Goal: Understand process/instructions

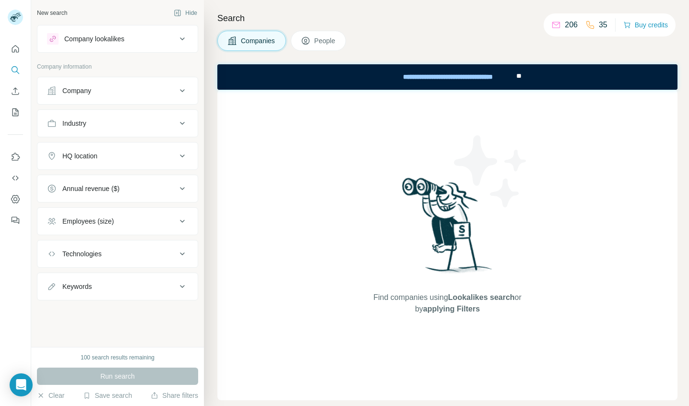
click at [452, 50] on div "Companies People" at bounding box center [447, 41] width 460 height 20
click at [564, 30] on p "206" at bounding box center [570, 25] width 13 height 12
click at [564, 22] on p "206" at bounding box center [570, 25] width 13 height 12
click at [551, 22] on icon at bounding box center [556, 25] width 10 height 10
click at [60, 47] on button "Company lookalikes" at bounding box center [117, 38] width 160 height 23
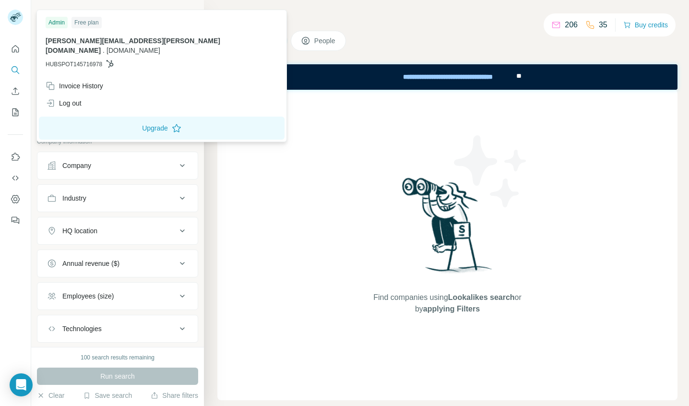
click at [17, 17] on img at bounding box center [15, 17] width 15 height 15
click at [14, 51] on icon "Quick start" at bounding box center [15, 48] width 7 height 7
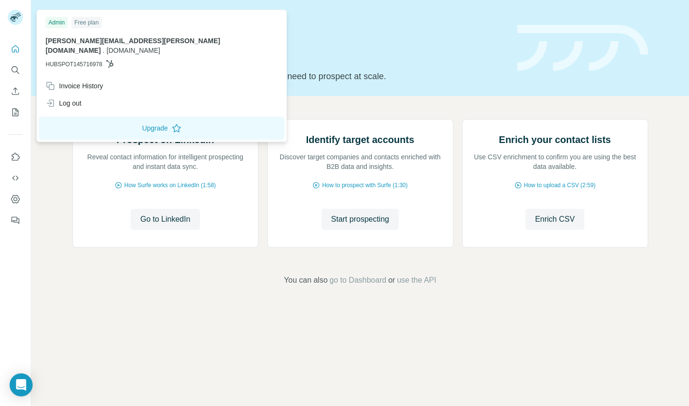
click at [18, 22] on img at bounding box center [15, 17] width 15 height 15
click at [71, 268] on div "Prospect on LinkedIn Reveal contact information for intelligent prospecting and…" at bounding box center [359, 202] width 657 height 213
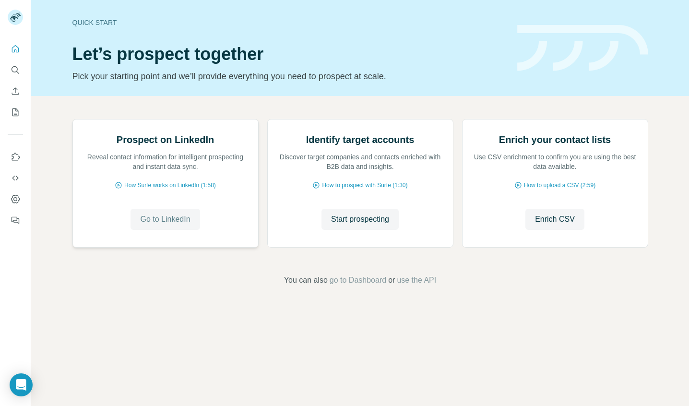
click at [178, 225] on span "Go to LinkedIn" at bounding box center [165, 219] width 50 height 12
